Goal: Task Accomplishment & Management: Manage account settings

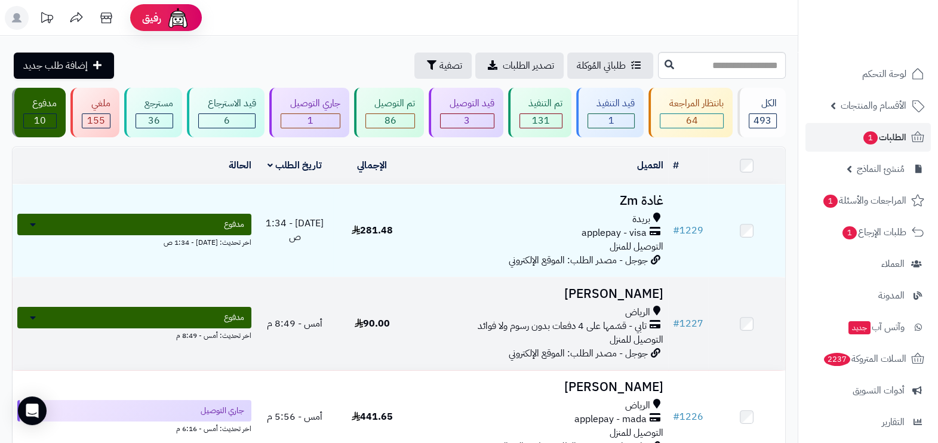
click at [447, 312] on div "الرياض" at bounding box center [539, 313] width 248 height 14
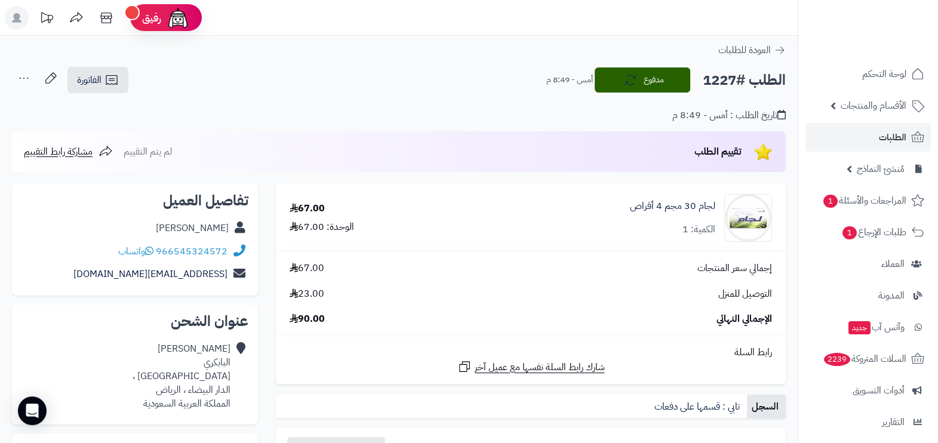
drag, startPoint x: 181, startPoint y: 231, endPoint x: 228, endPoint y: 231, distance: 47.2
click at [228, 231] on div "ناصر البابكري" at bounding box center [134, 228] width 227 height 23
copy link "ناصر البابكري"
click at [726, 87] on h2 "الطلب #1227" at bounding box center [744, 80] width 83 height 24
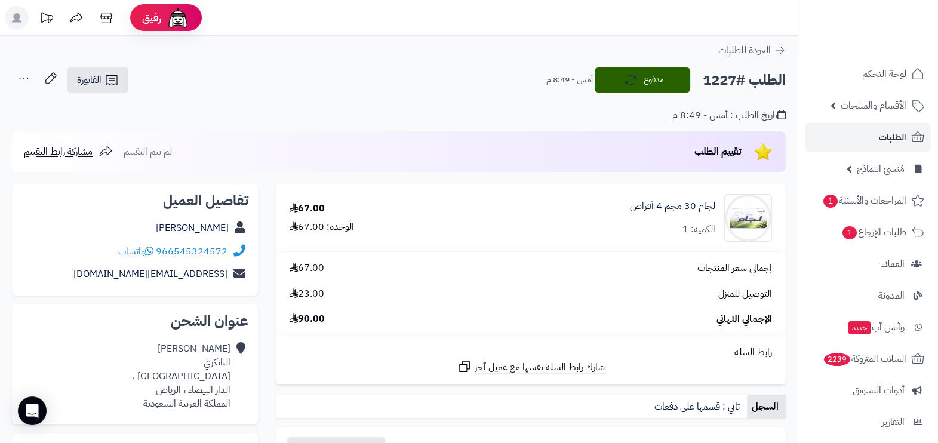
copy h2 "1227"
